Goal: Submit feedback/report problem

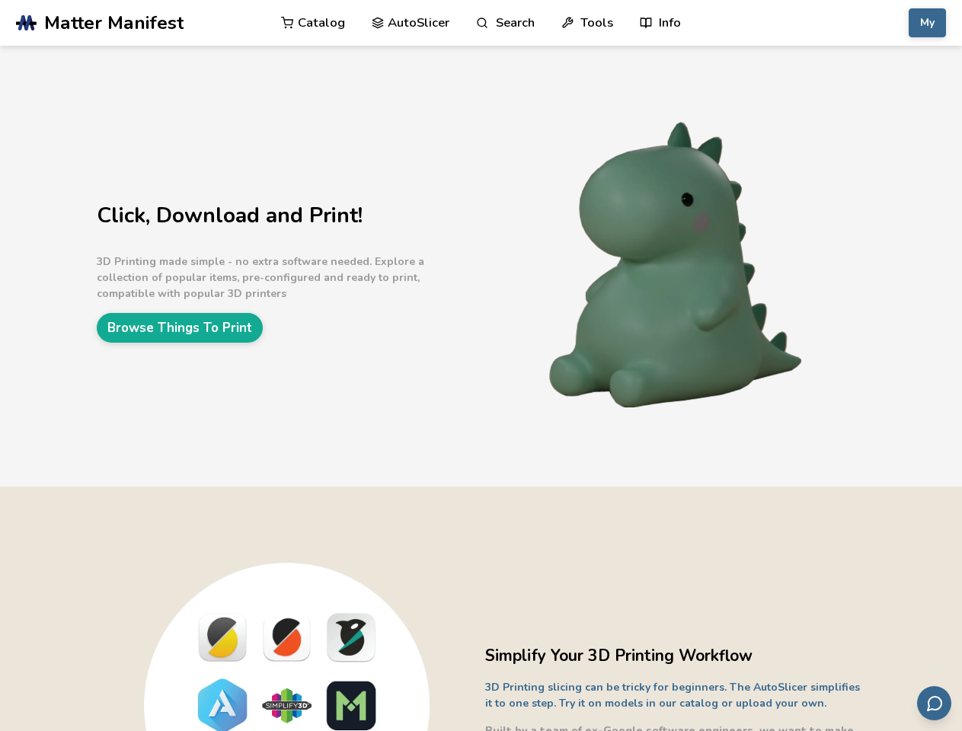
click at [505, 23] on link "Search" at bounding box center [505, 23] width 58 height 46
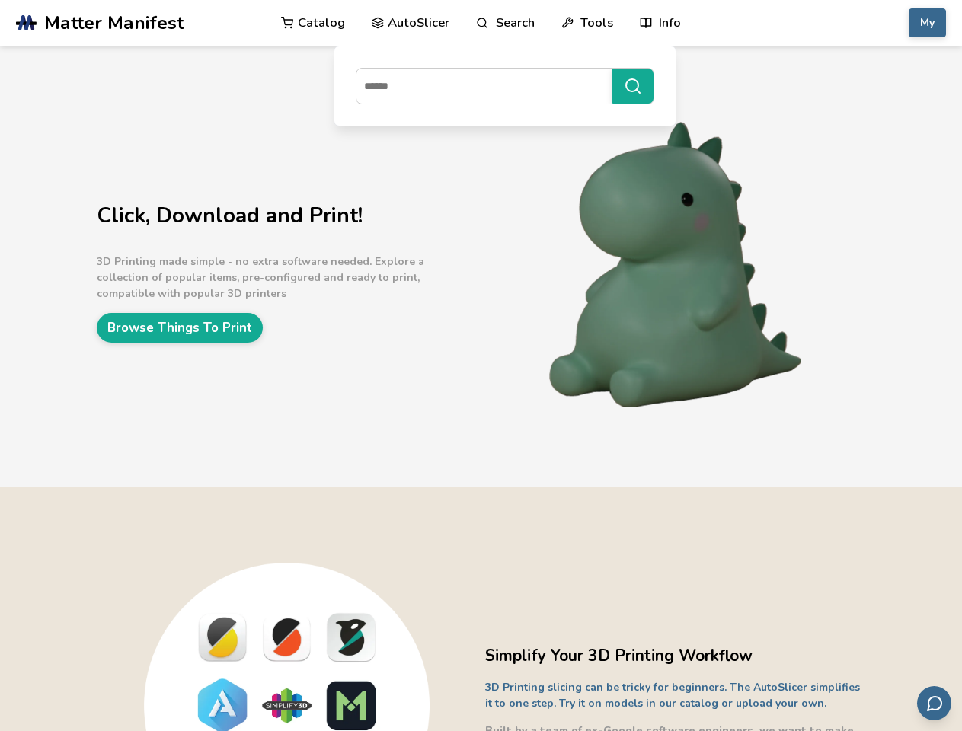
click at [587, 23] on link "Tools" at bounding box center [587, 23] width 52 height 46
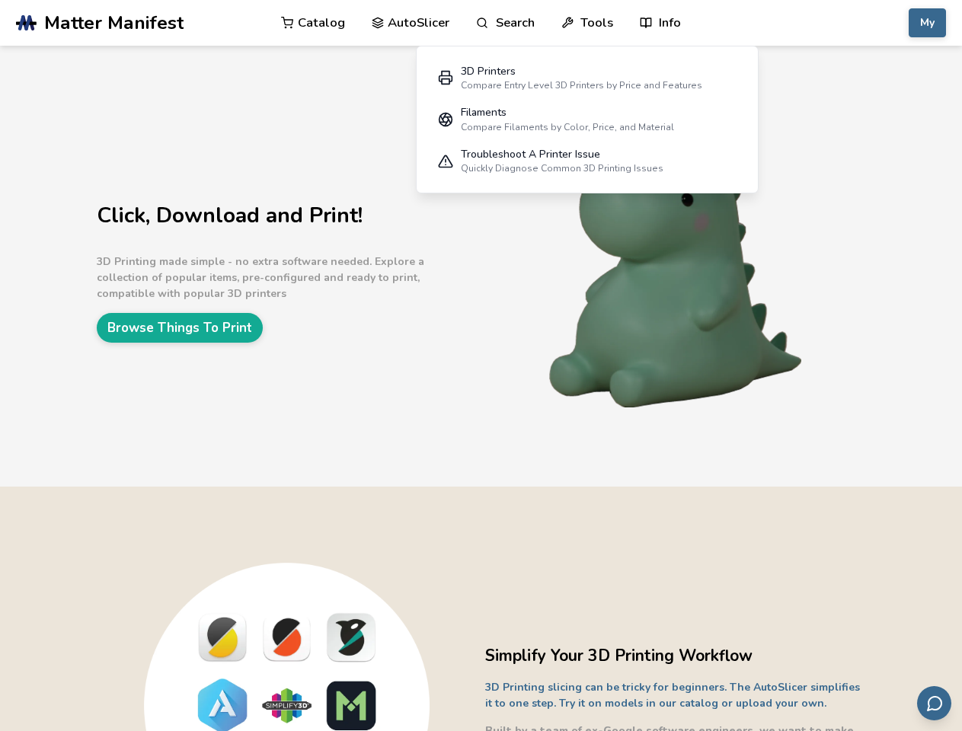
click at [660, 23] on link "Info" at bounding box center [660, 23] width 41 height 46
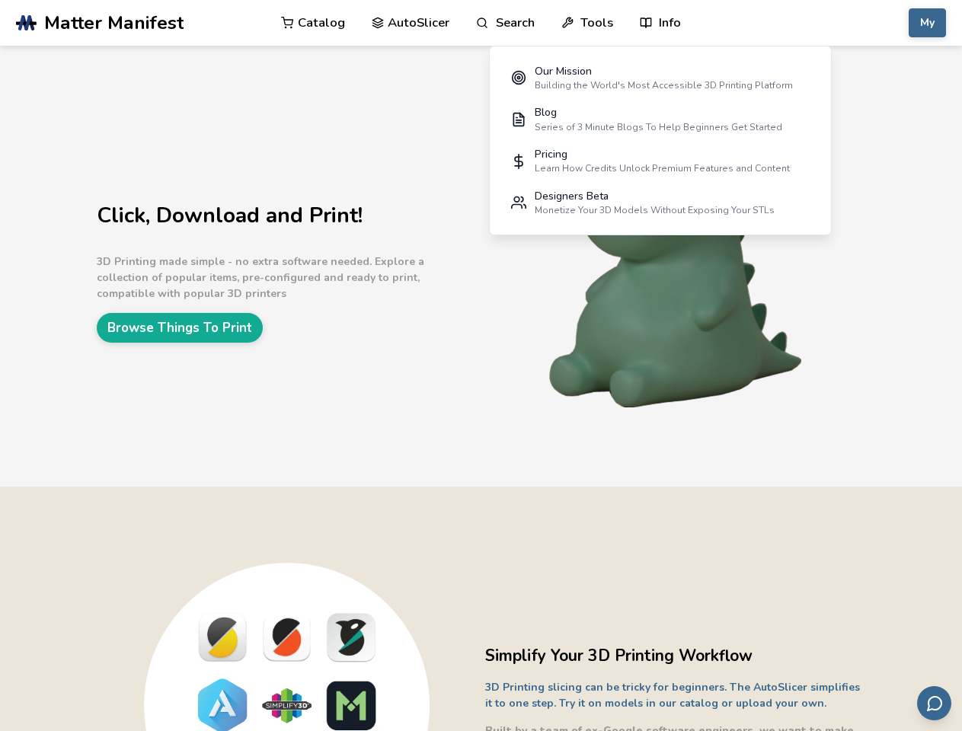
click at [927, 23] on button "My" at bounding box center [927, 22] width 37 height 29
click at [934, 703] on icon "Send feedback via email" at bounding box center [934, 704] width 18 height 18
